Goal: Information Seeking & Learning: Learn about a topic

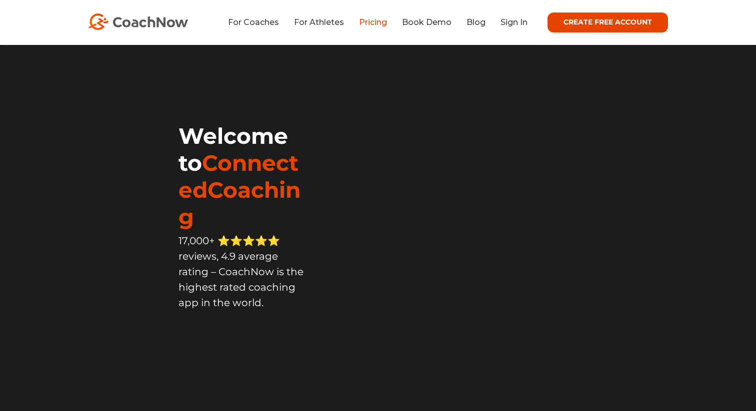
click at [369, 19] on link "Pricing" at bounding box center [373, 21] width 28 height 9
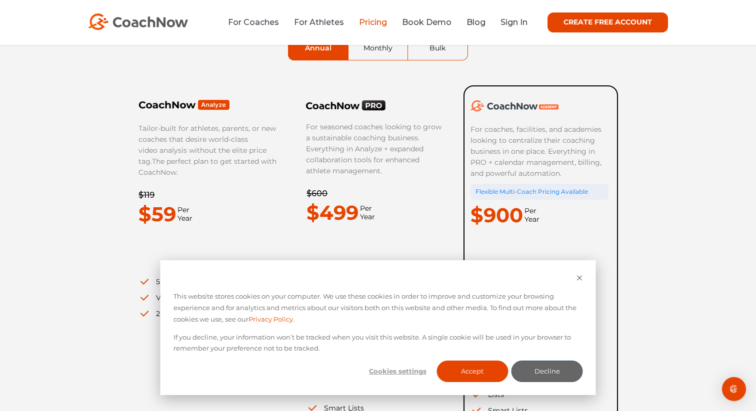
scroll to position [1853, 0]
click at [491, 374] on button "Accept" at bounding box center [471, 371] width 71 height 21
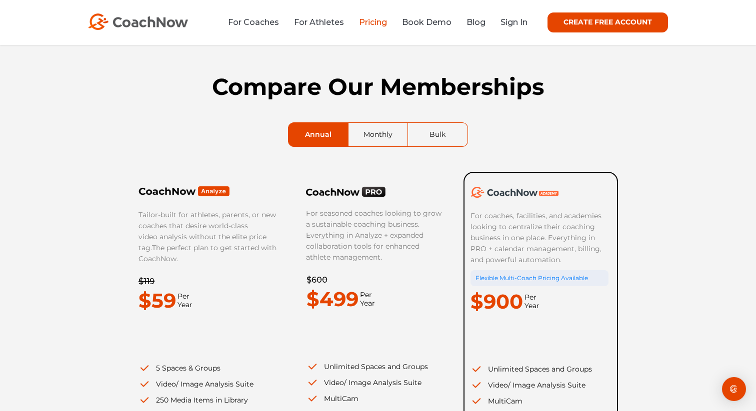
scroll to position [11, 0]
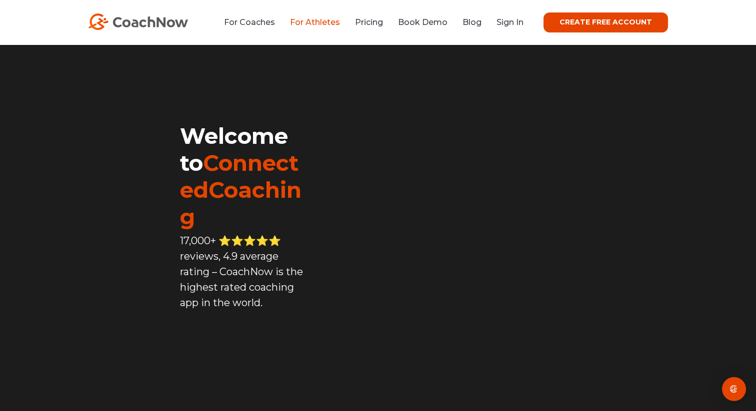
scroll to position [128, 0]
click at [331, 27] on li "For Athletes" at bounding box center [314, 22] width 65 height 12
